Goal: Find contact information: Find contact information

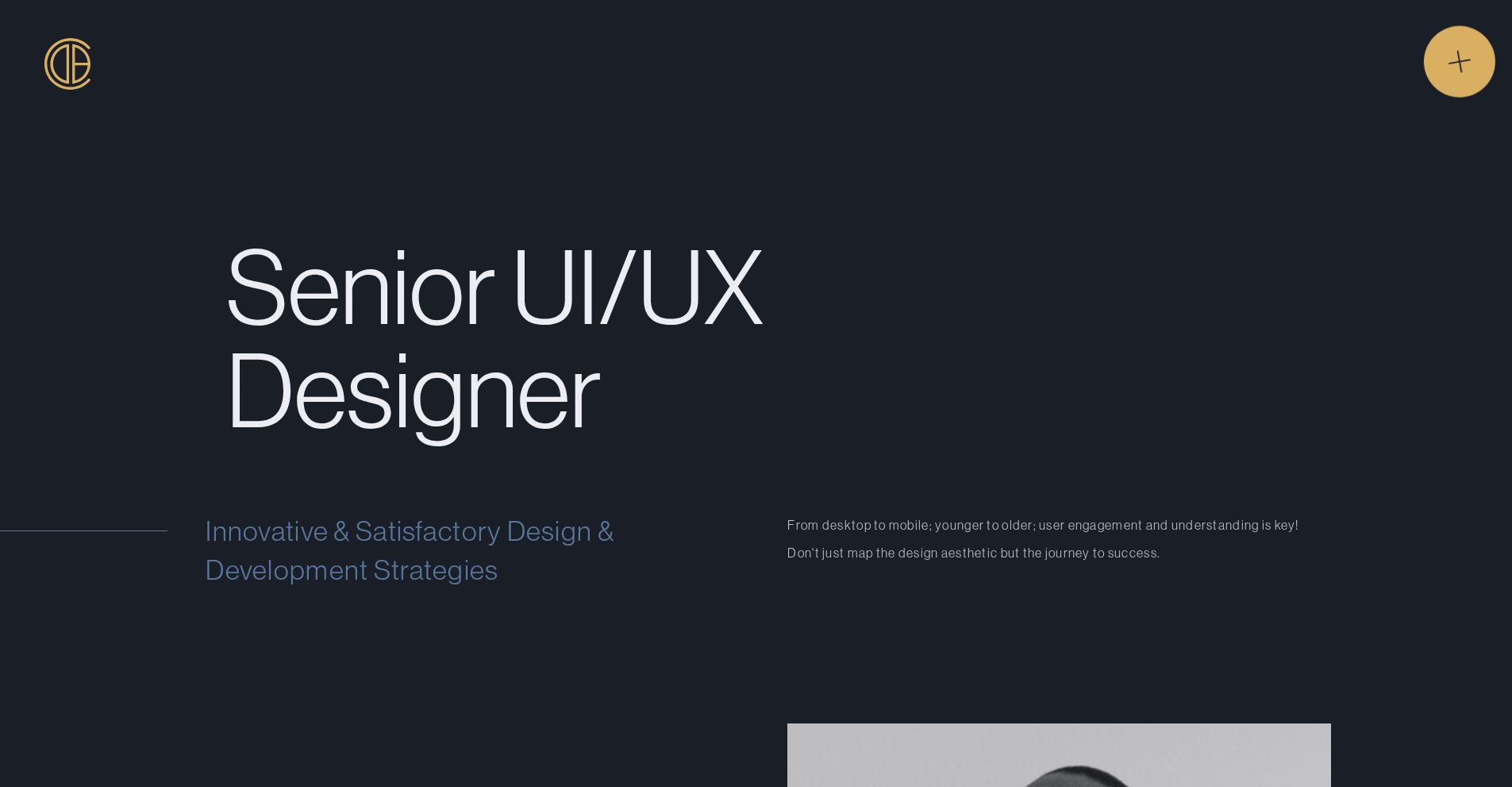
click at [1471, 61] on div "" at bounding box center [1455, 53] width 64 height 64
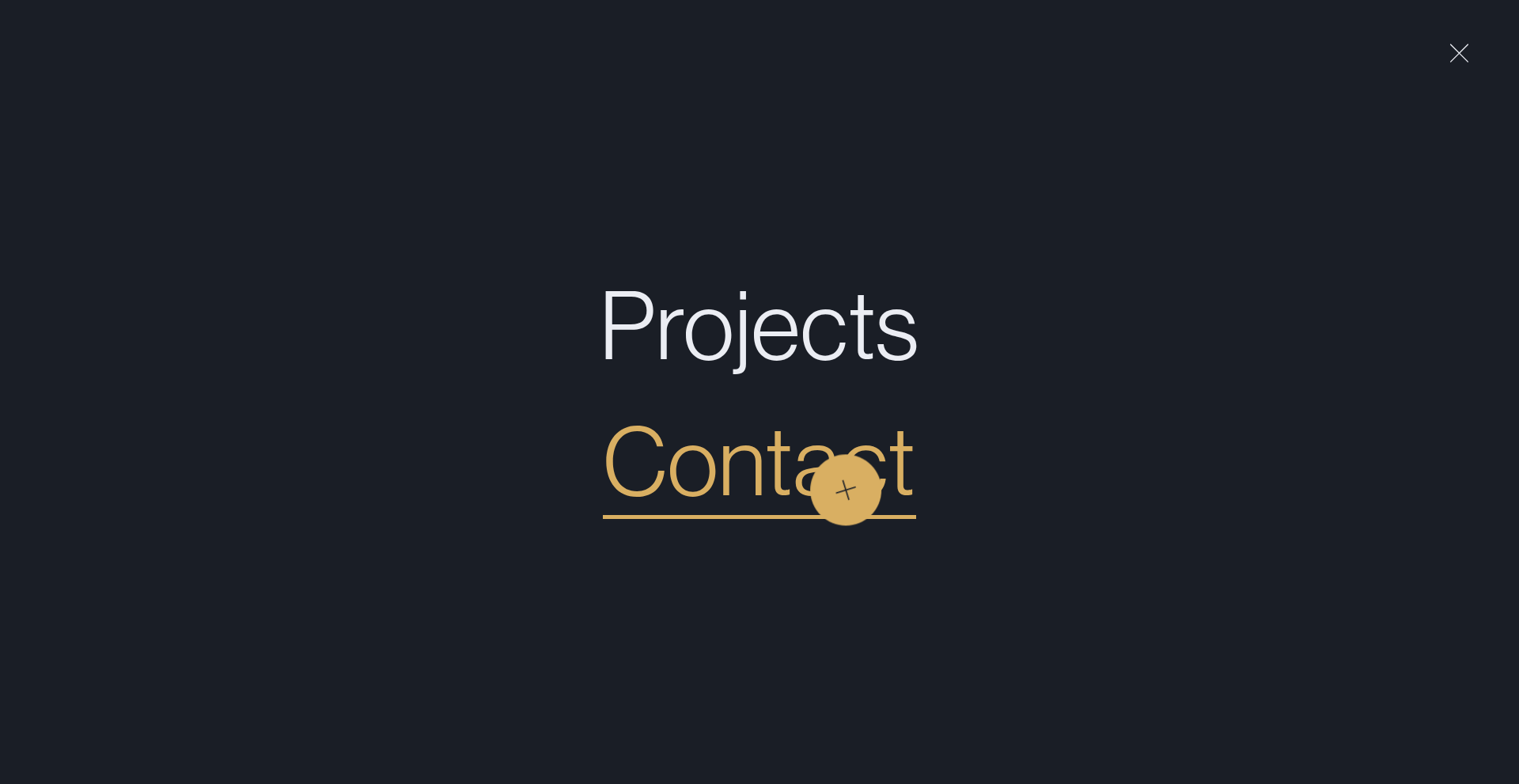
click at [846, 490] on link "Contact" at bounding box center [760, 460] width 314 height 136
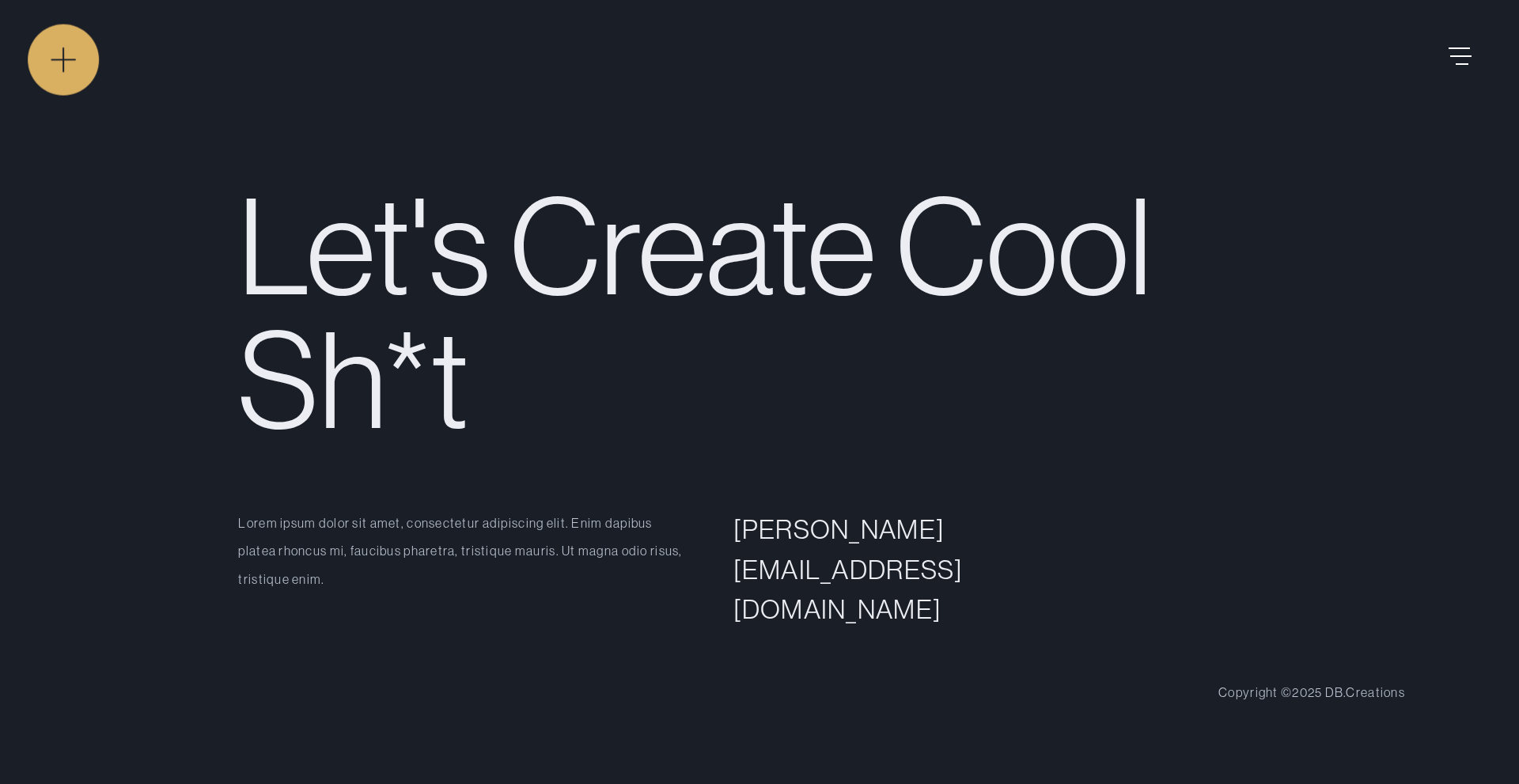
click at [64, 60] on img at bounding box center [65, 62] width 41 height 47
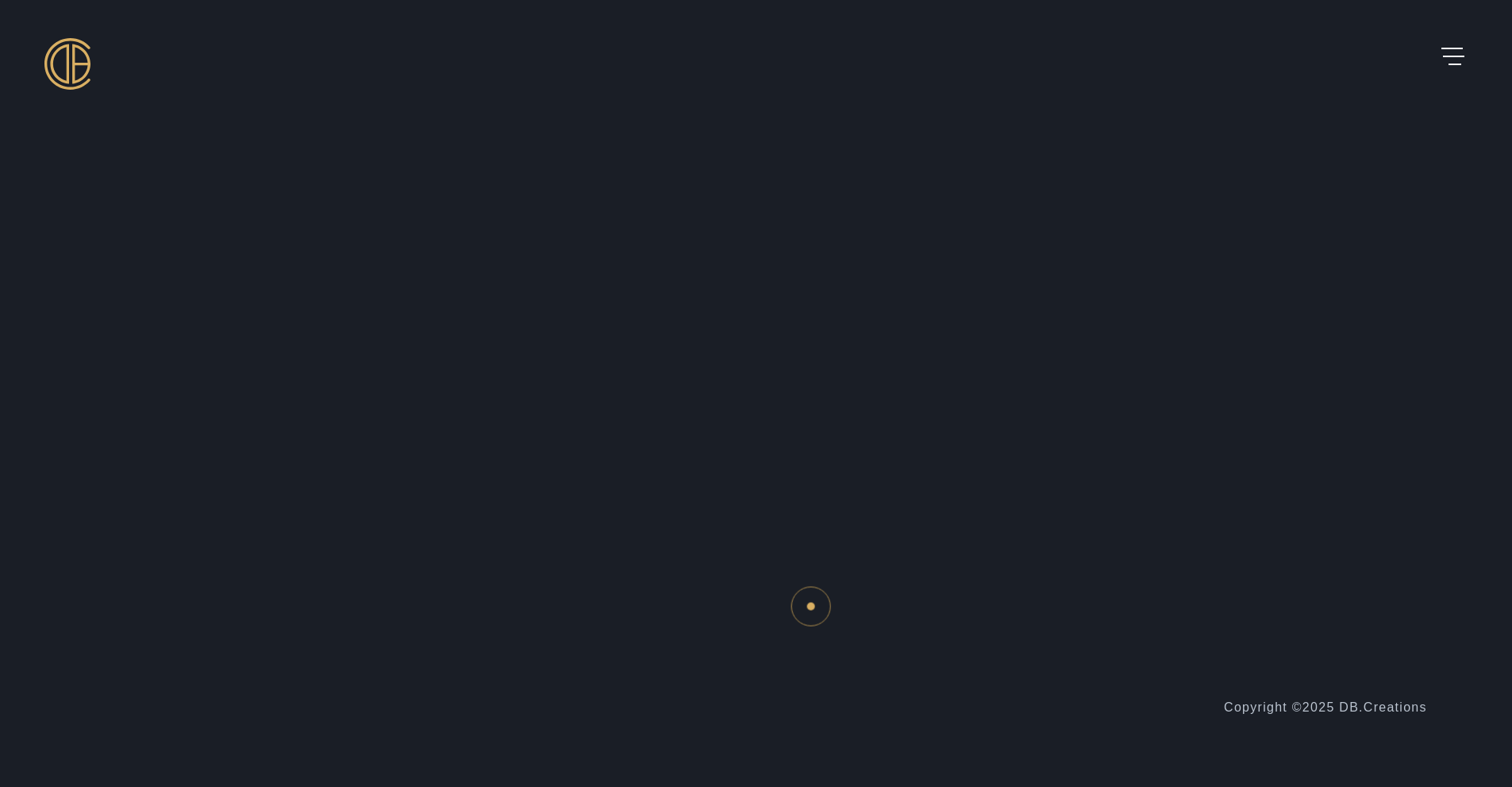
scroll to position [6018, 0]
